Goal: Information Seeking & Learning: Check status

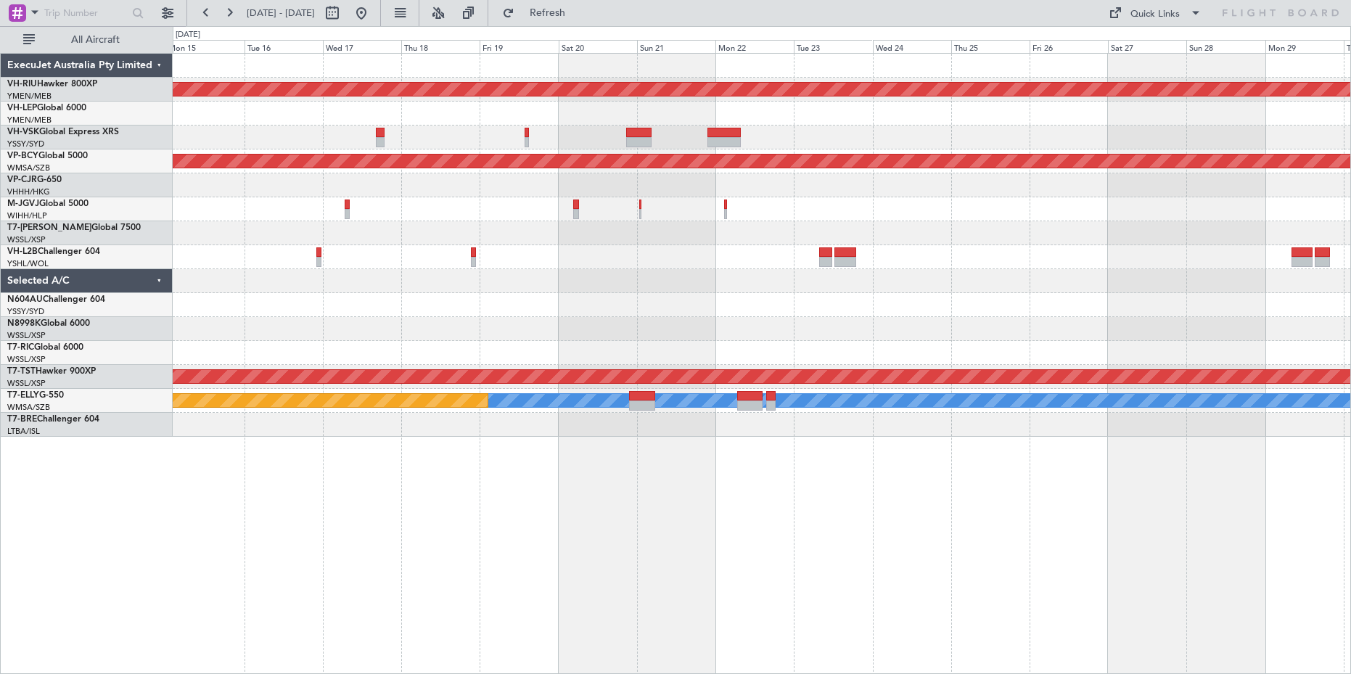
click at [689, 327] on div "Planned Maint [GEOGRAPHIC_DATA] (Seletar)" at bounding box center [762, 329] width 1178 height 24
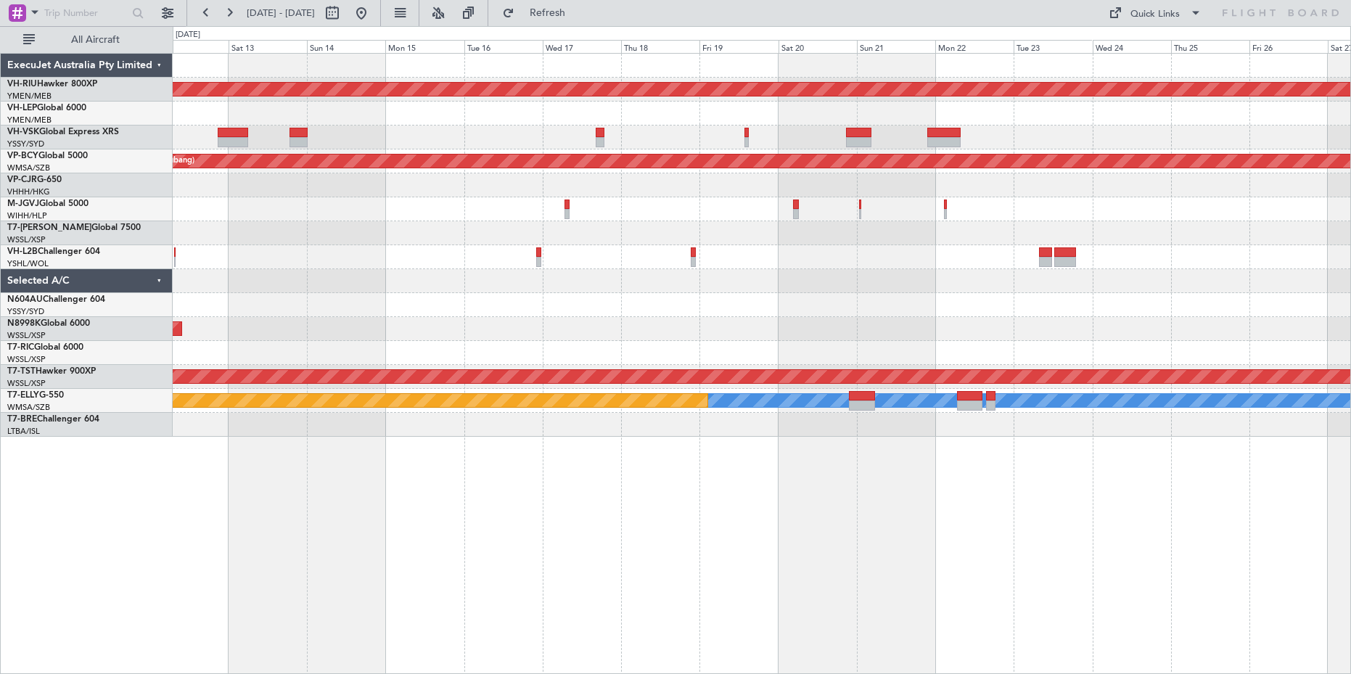
click at [680, 324] on div "Planned Maint [GEOGRAPHIC_DATA] (Seletar)" at bounding box center [762, 329] width 1178 height 24
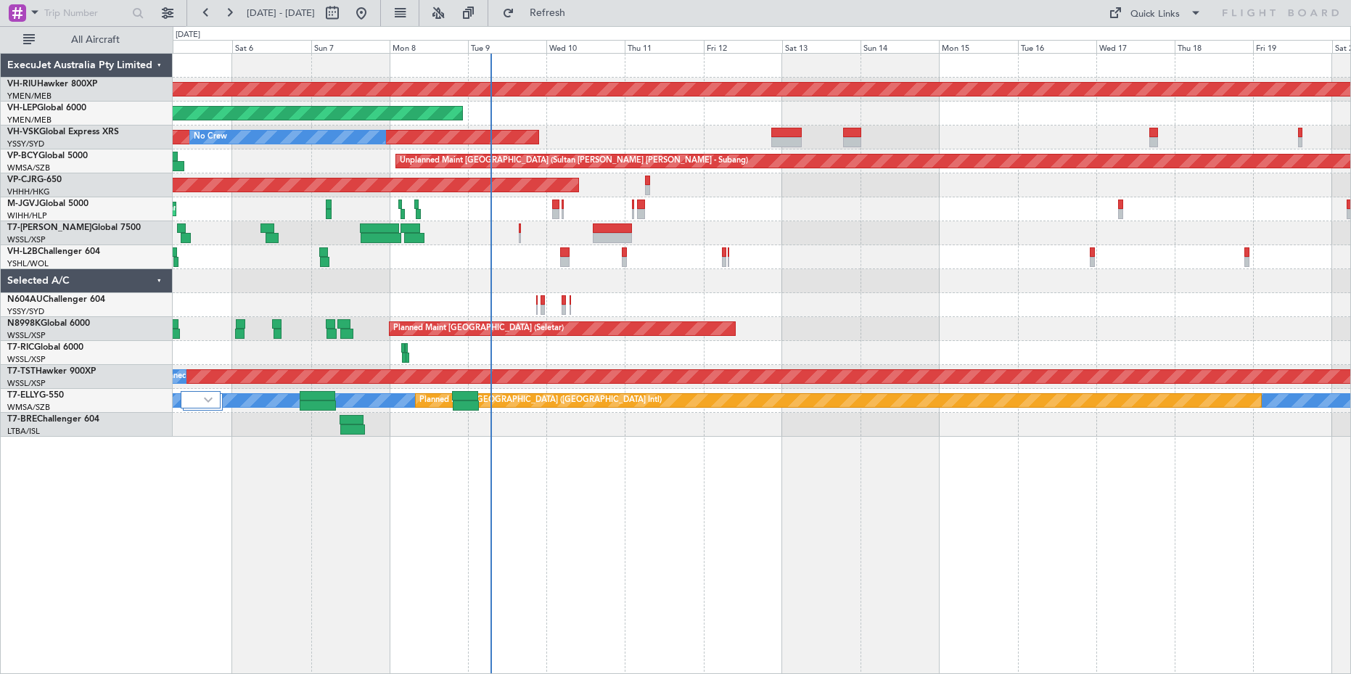
click at [557, 511] on div "Planned Maint [GEOGRAPHIC_DATA] ([GEOGRAPHIC_DATA]) Unplanned Maint Wichita (Wi…" at bounding box center [762, 363] width 1178 height 621
click at [583, 270] on div at bounding box center [762, 281] width 1178 height 24
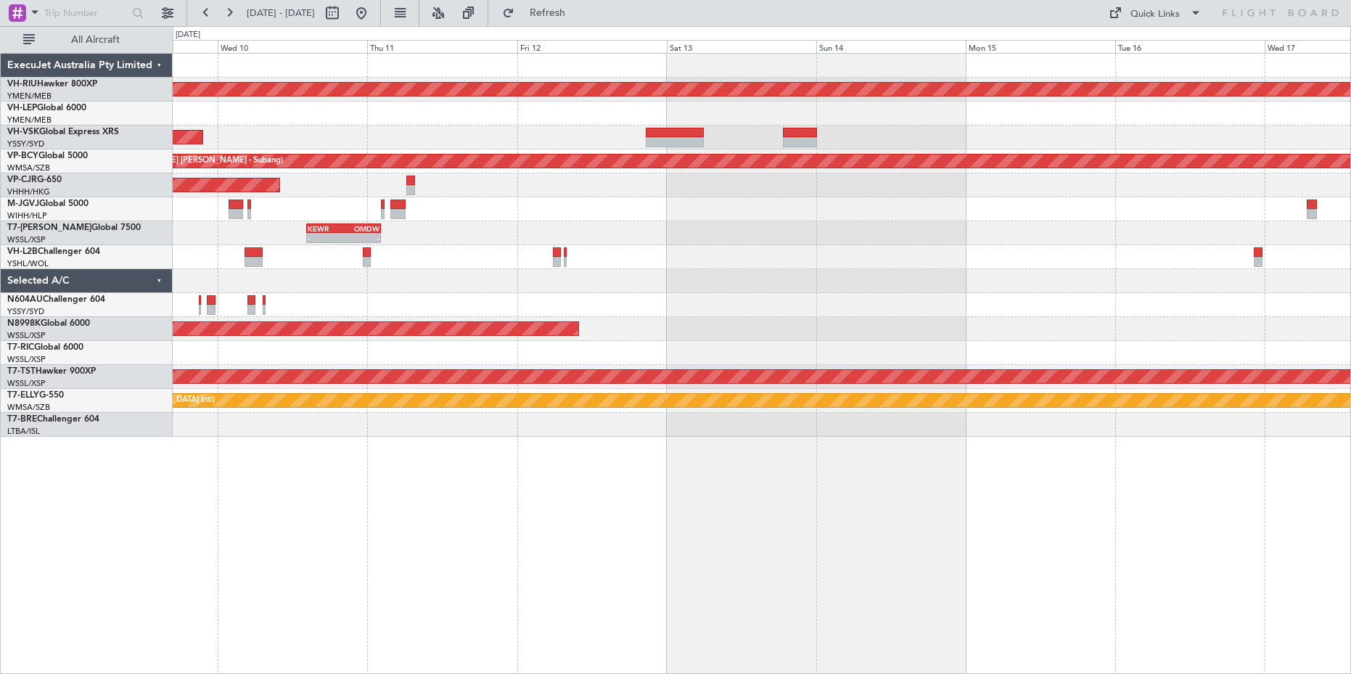
click at [583, 543] on div "Planned Maint [GEOGRAPHIC_DATA] ([GEOGRAPHIC_DATA]) Unplanned Maint Wichita (Wi…" at bounding box center [762, 363] width 1178 height 621
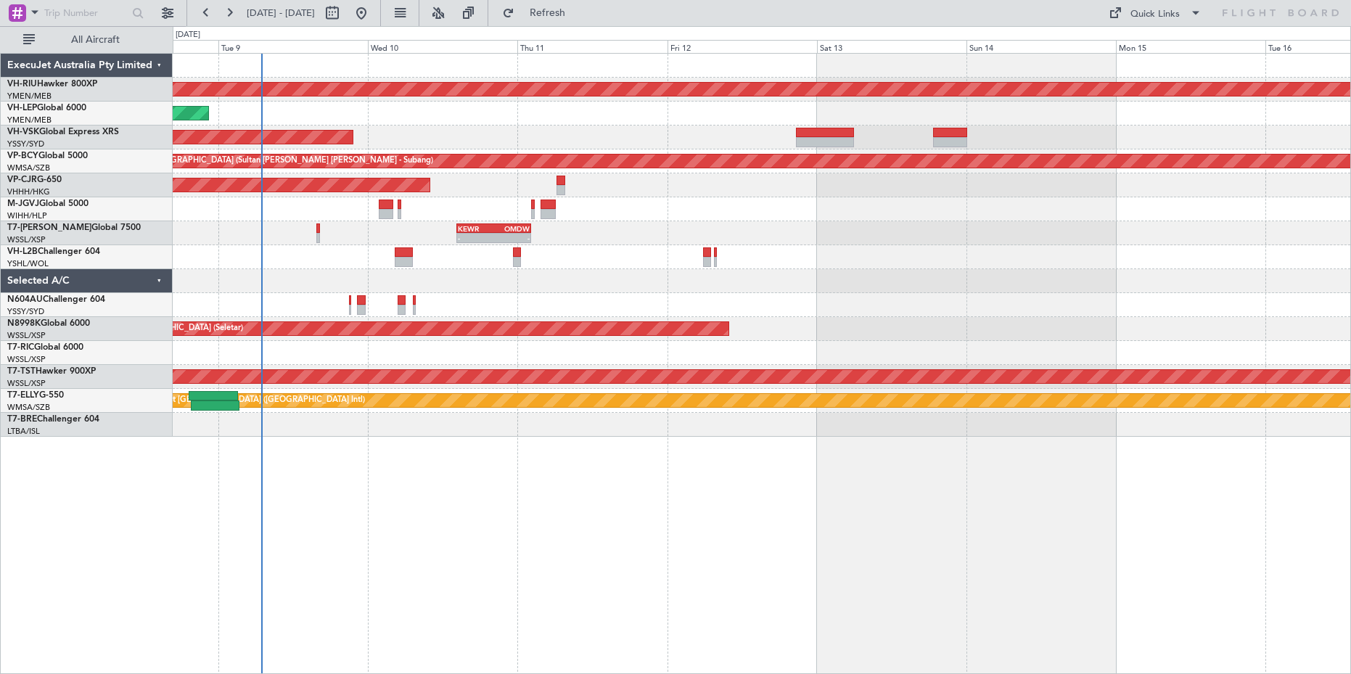
click at [583, 538] on div "Planned Maint [GEOGRAPHIC_DATA] ([GEOGRAPHIC_DATA]) Unplanned Maint Wichita (Wi…" at bounding box center [762, 363] width 1178 height 621
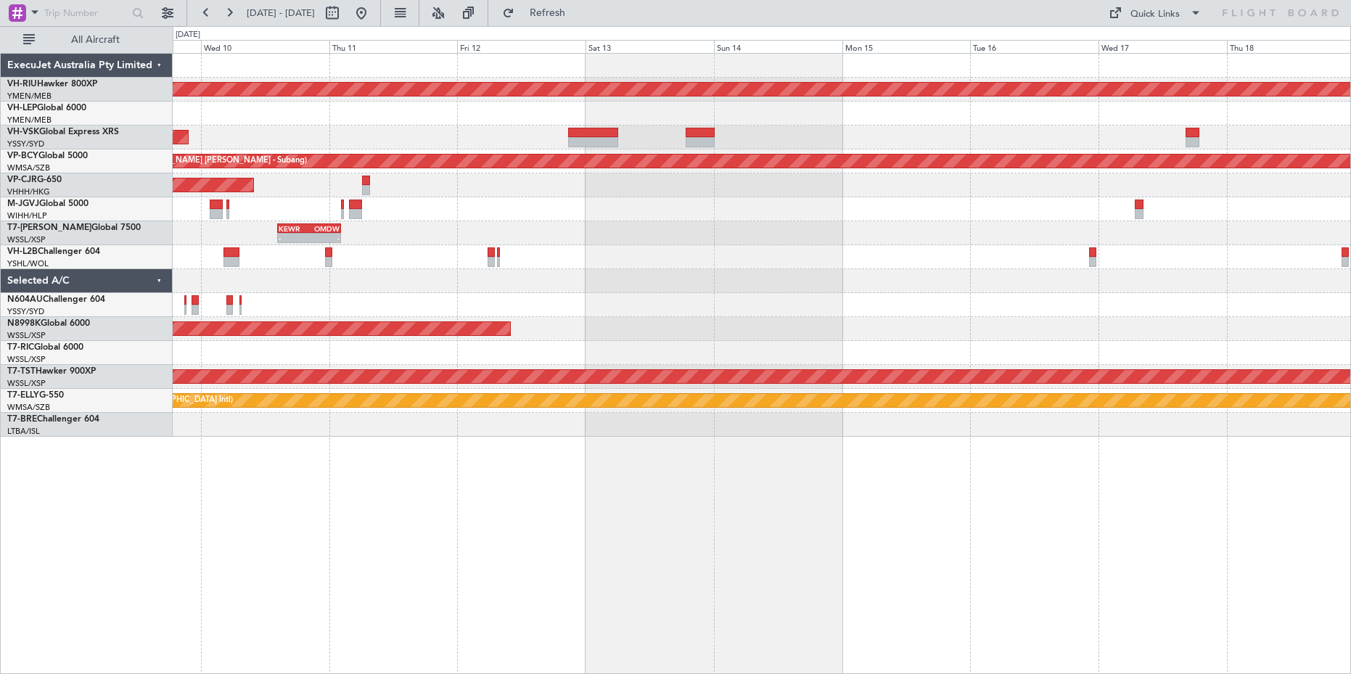
click at [989, 268] on div at bounding box center [762, 257] width 1178 height 24
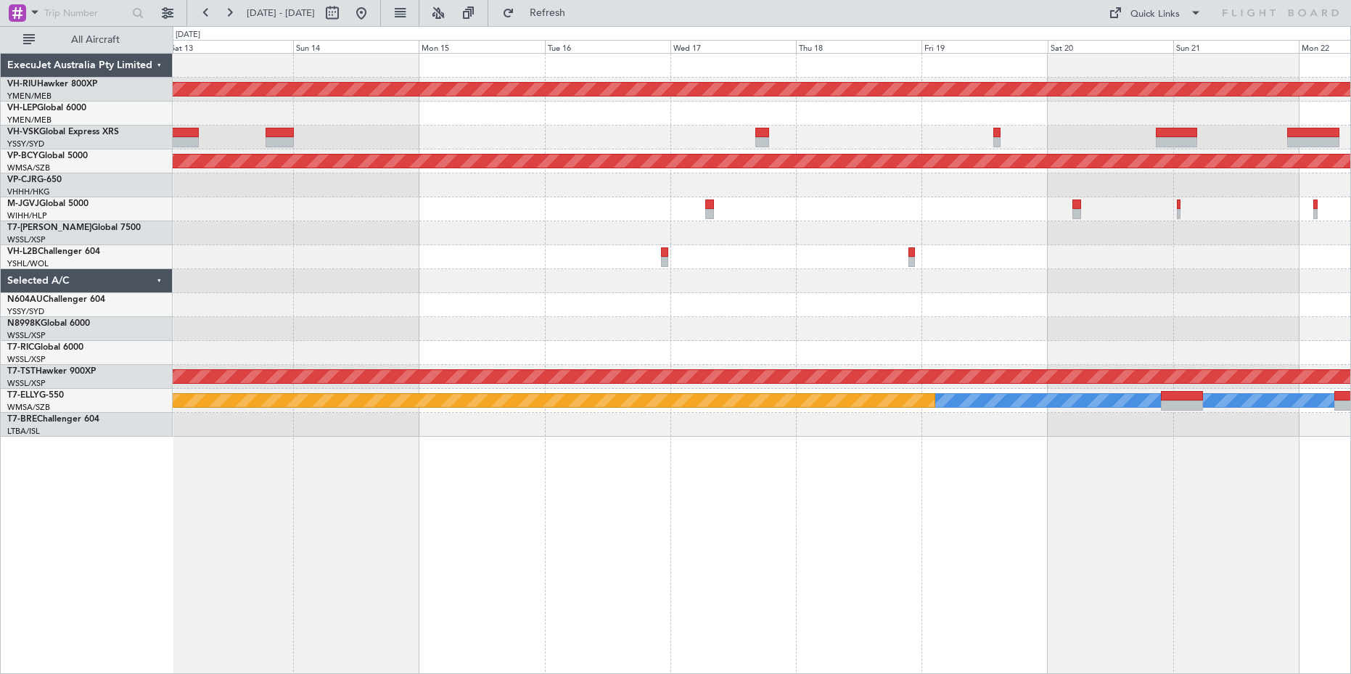
click at [566, 509] on div "Planned Maint [GEOGRAPHIC_DATA] ([GEOGRAPHIC_DATA]) Unplanned Maint [GEOGRAPHIC…" at bounding box center [762, 363] width 1178 height 621
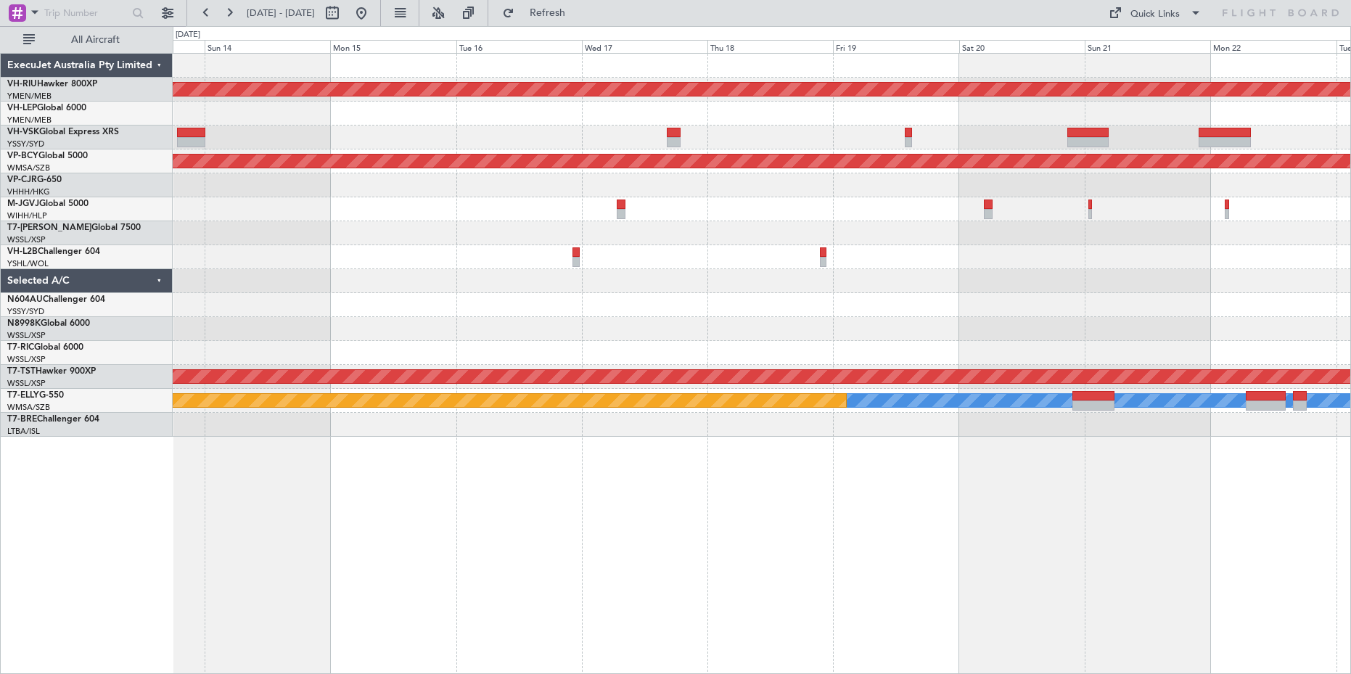
click at [664, 496] on div "Planned Maint [GEOGRAPHIC_DATA] ([GEOGRAPHIC_DATA]) Unplanned Maint [GEOGRAPHIC…" at bounding box center [762, 363] width 1178 height 621
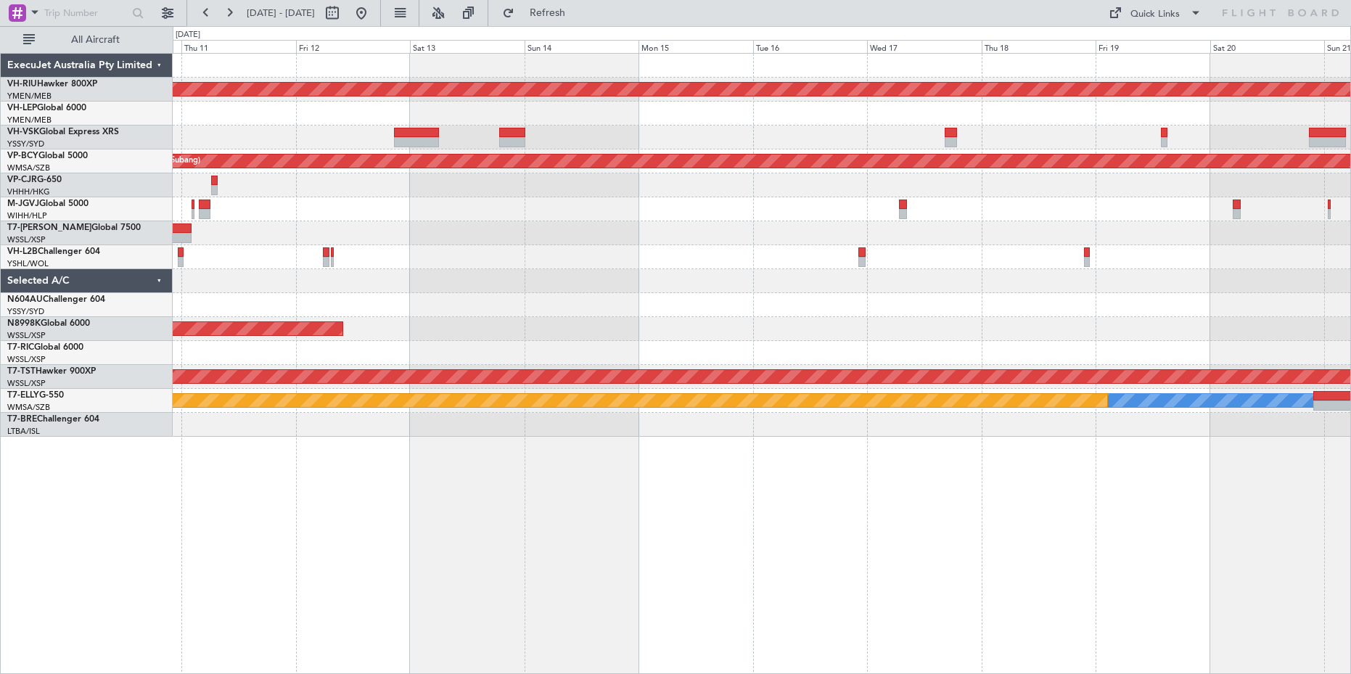
click at [894, 485] on div "Planned Maint [GEOGRAPHIC_DATA] ([GEOGRAPHIC_DATA]) Unplanned Maint Wichita (Wi…" at bounding box center [762, 363] width 1178 height 621
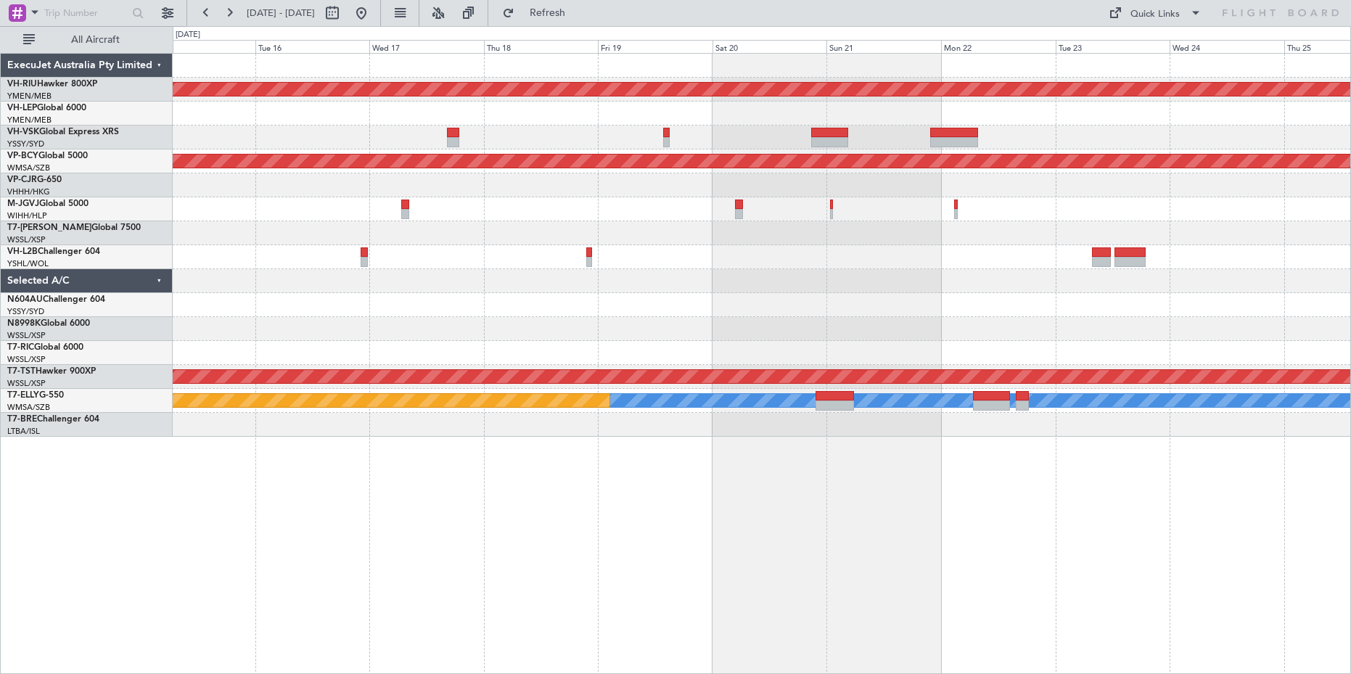
click at [529, 624] on div "Planned Maint [GEOGRAPHIC_DATA] ([GEOGRAPHIC_DATA]) Unplanned Maint [GEOGRAPHIC…" at bounding box center [762, 363] width 1178 height 621
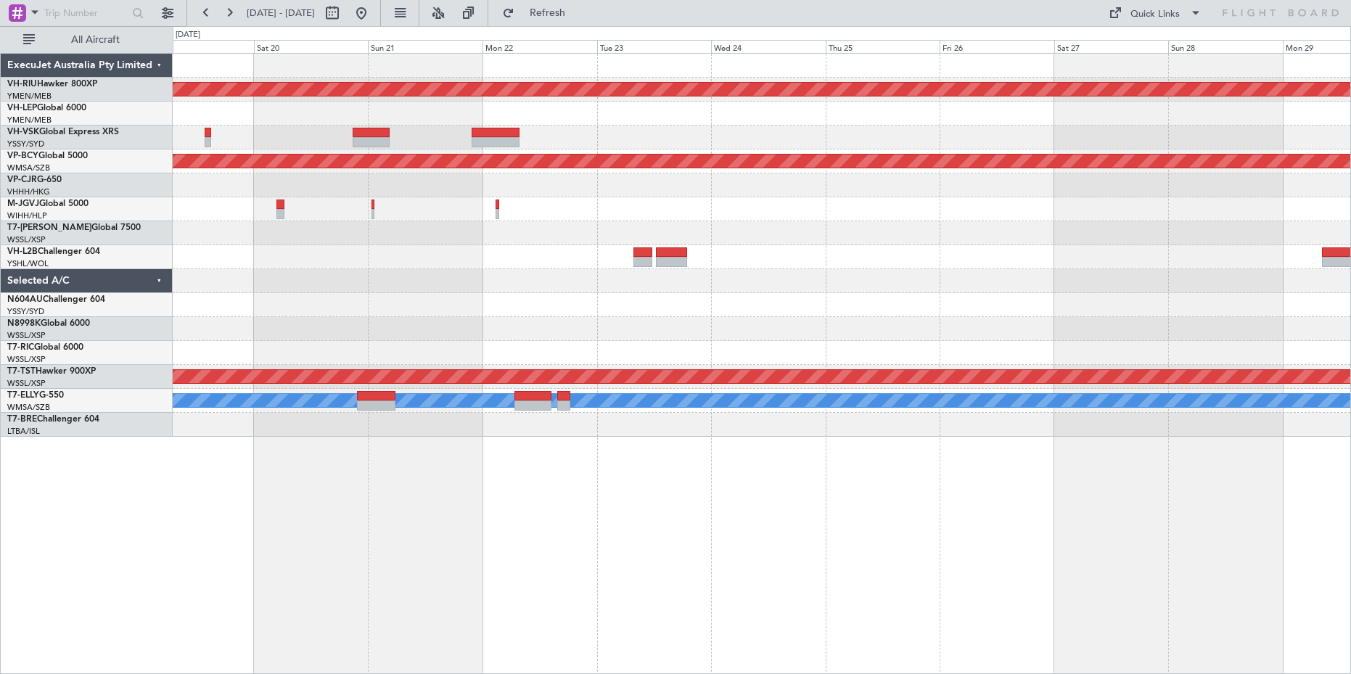
click at [586, 578] on div "Planned Maint [GEOGRAPHIC_DATA] ([GEOGRAPHIC_DATA]) Unplanned Maint [GEOGRAPHIC…" at bounding box center [762, 363] width 1178 height 621
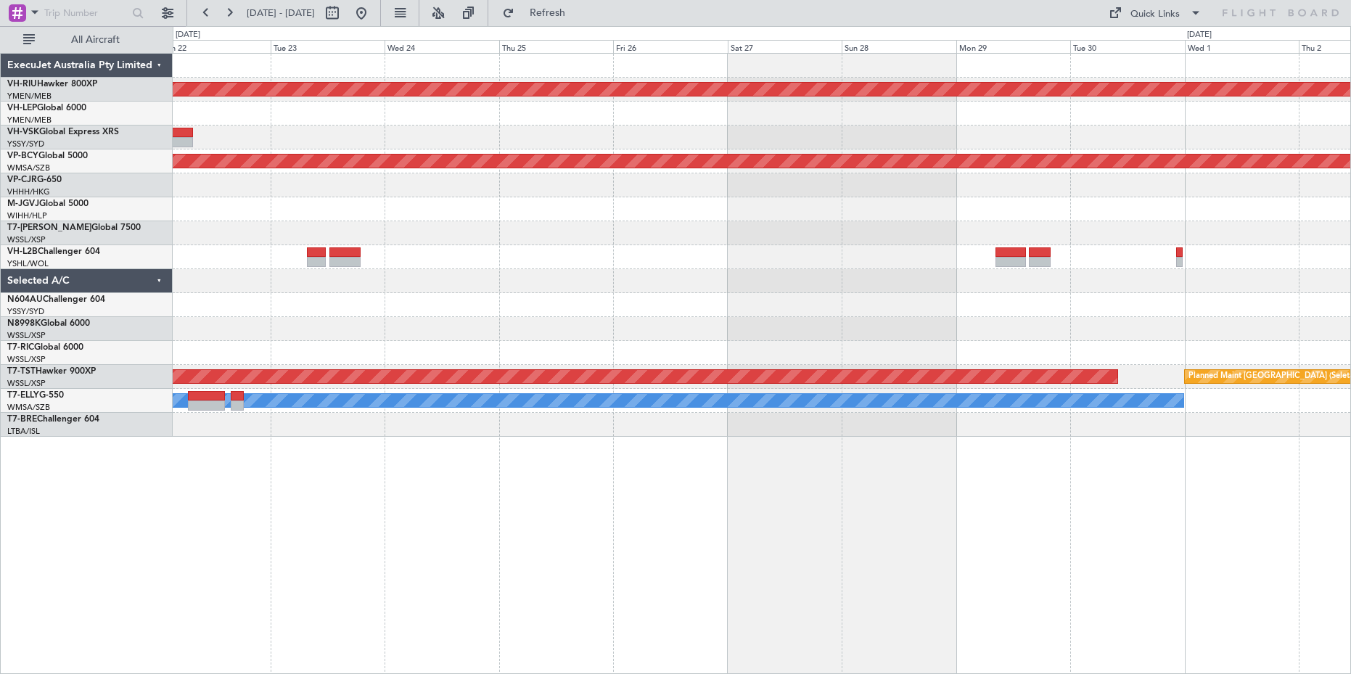
click at [662, 586] on div "Planned Maint [GEOGRAPHIC_DATA] ([GEOGRAPHIC_DATA]) Unplanned Maint [GEOGRAPHIC…" at bounding box center [762, 363] width 1178 height 621
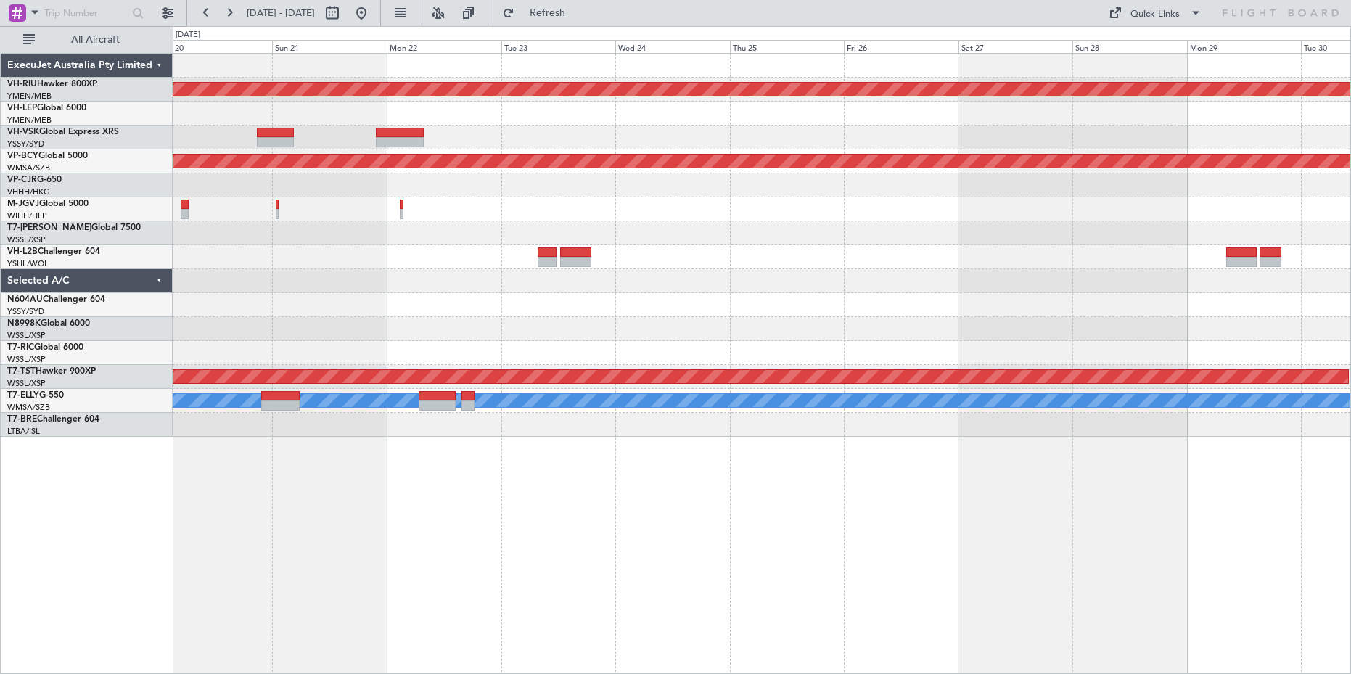
click at [572, 504] on div "Planned Maint [GEOGRAPHIC_DATA] ([GEOGRAPHIC_DATA]) Unplanned Maint [GEOGRAPHIC…" at bounding box center [762, 363] width 1178 height 621
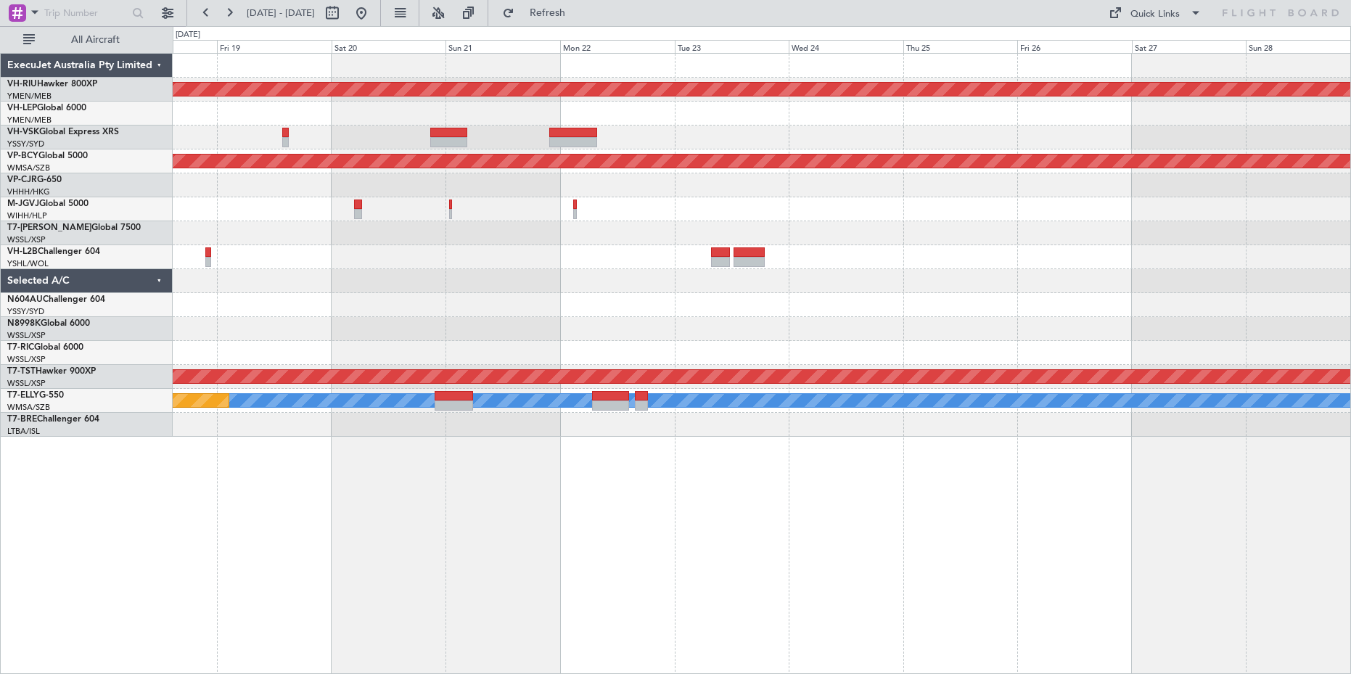
click at [724, 509] on div "Planned Maint [GEOGRAPHIC_DATA] ([GEOGRAPHIC_DATA]) Unplanned Maint [GEOGRAPHIC…" at bounding box center [762, 363] width 1178 height 621
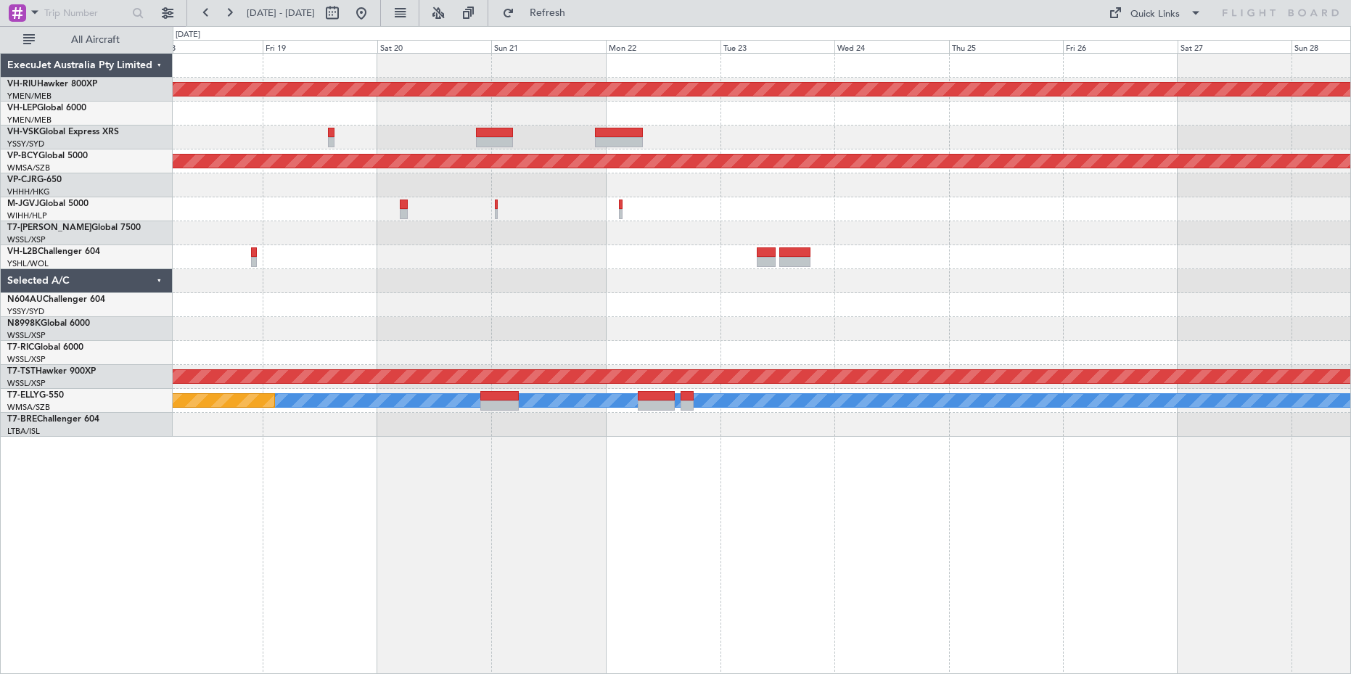
click at [752, 515] on div "Planned Maint [GEOGRAPHIC_DATA] ([GEOGRAPHIC_DATA]) Unplanned Maint [GEOGRAPHIC…" at bounding box center [762, 363] width 1178 height 621
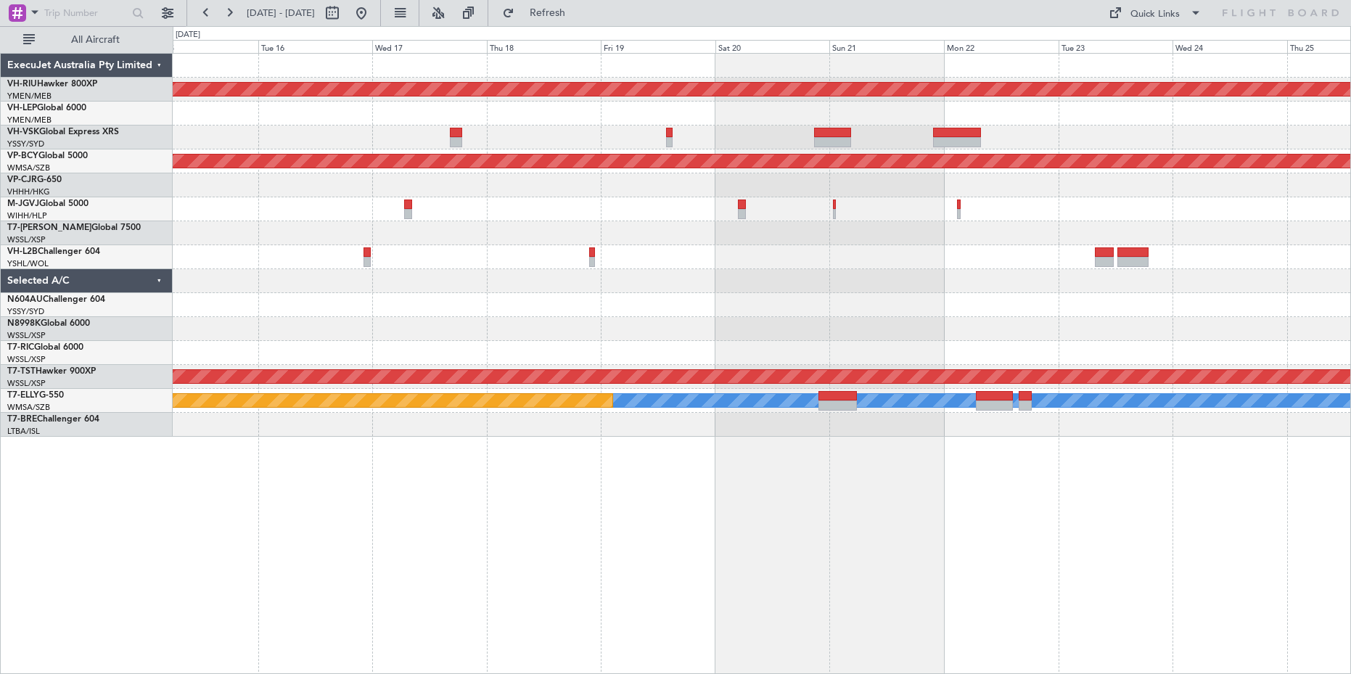
click at [649, 498] on div "Planned Maint [GEOGRAPHIC_DATA] ([GEOGRAPHIC_DATA]) Unplanned Maint [GEOGRAPHIC…" at bounding box center [762, 363] width 1178 height 621
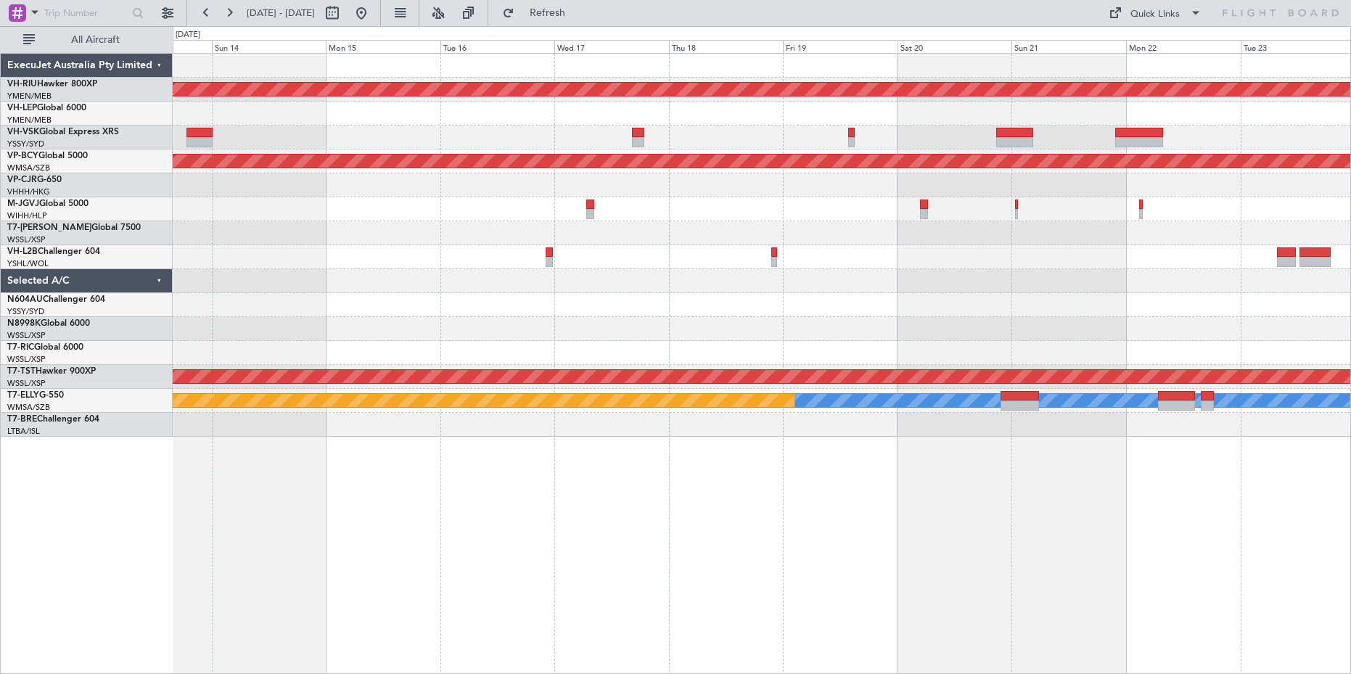
click at [713, 488] on div "Planned Maint [GEOGRAPHIC_DATA] ([GEOGRAPHIC_DATA]) Unplanned Maint [GEOGRAPHIC…" at bounding box center [762, 363] width 1178 height 621
